Goal: Contribute content: Add original content to the website for others to see

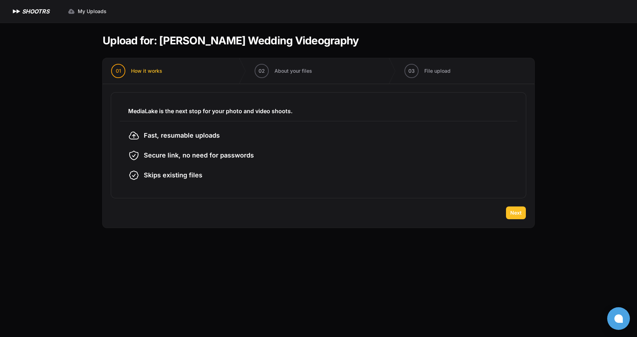
click at [518, 212] on span "Next" at bounding box center [515, 213] width 11 height 7
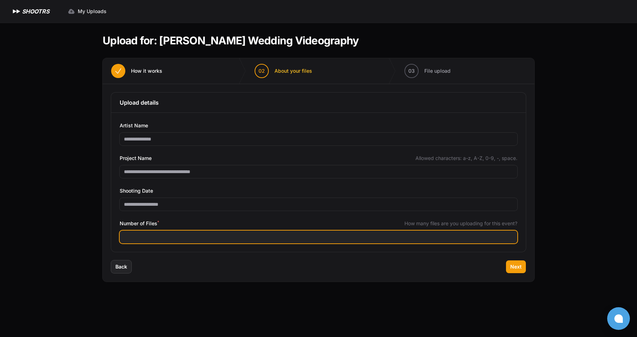
click at [399, 241] on input "Number of Files *" at bounding box center [319, 237] width 398 height 13
click at [175, 235] on input "Number of Files *" at bounding box center [319, 237] width 398 height 13
type input "**"
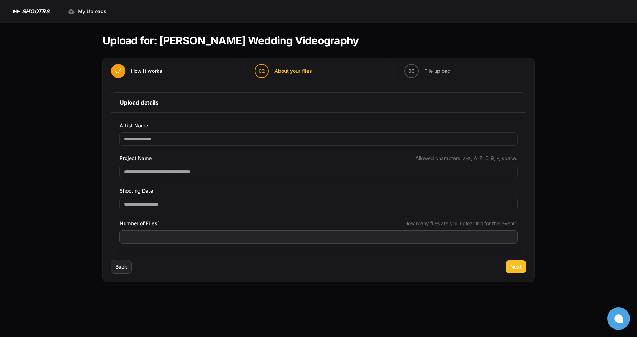
click at [509, 266] on button "Next" at bounding box center [516, 267] width 20 height 13
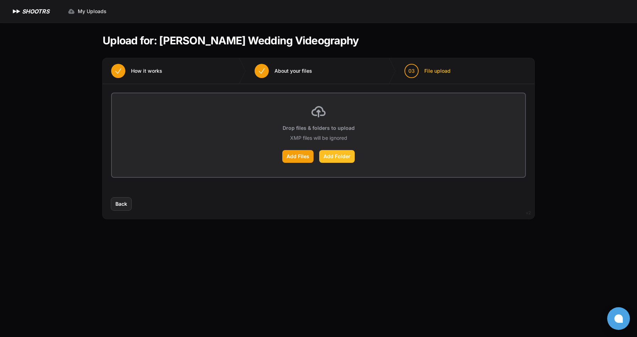
click at [339, 156] on label "Add Folder" at bounding box center [337, 156] width 36 height 13
click at [0, 0] on input "Add Folder" at bounding box center [0, 0] width 0 height 0
